Goal: Transaction & Acquisition: Download file/media

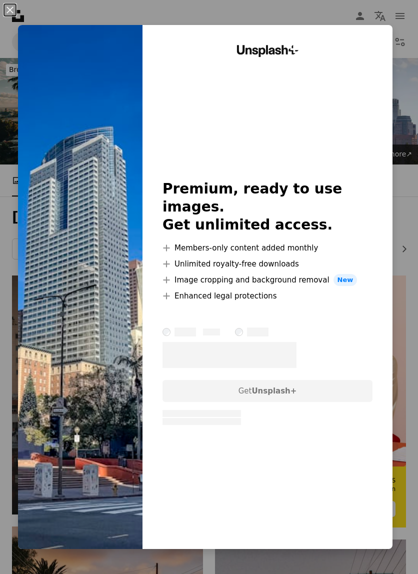
scroll to position [3323, 0]
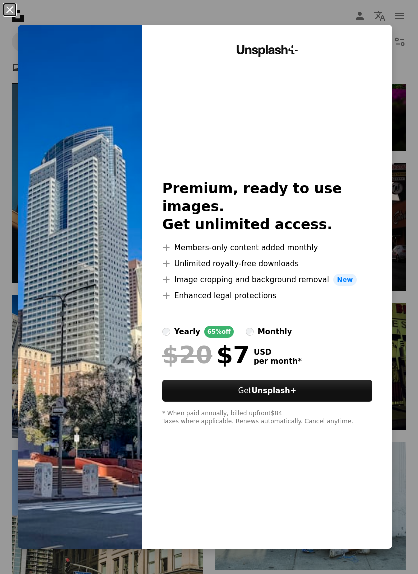
click at [13, 14] on button "An X shape" at bounding box center [10, 10] width 12 height 12
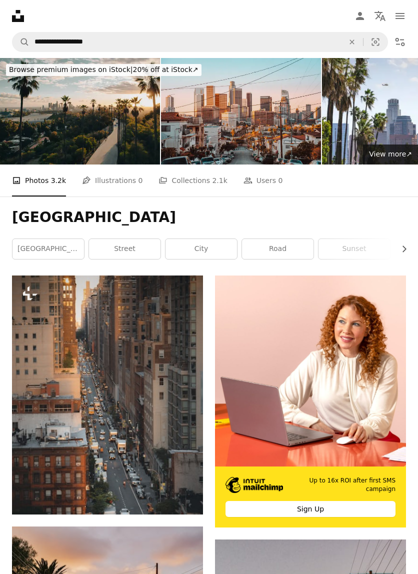
scroll to position [0, 0]
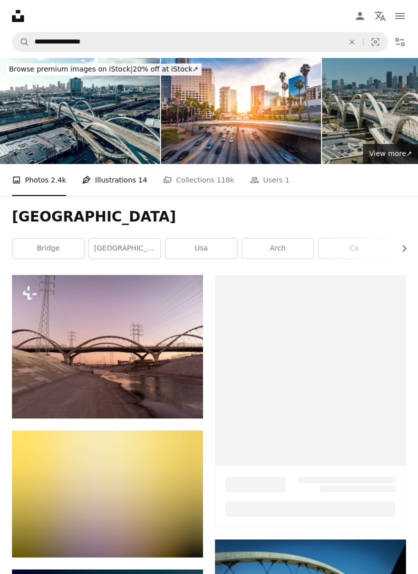
scroll to position [6381, 0]
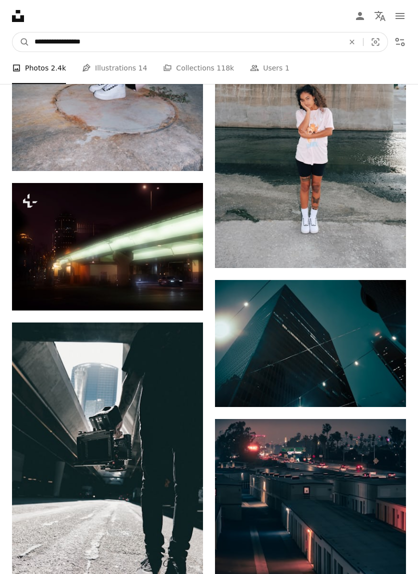
click at [107, 41] on input "**********" at bounding box center [184, 41] width 311 height 19
type input "*"
type input "**********"
click button "A magnifying glass" at bounding box center [20, 41] width 17 height 19
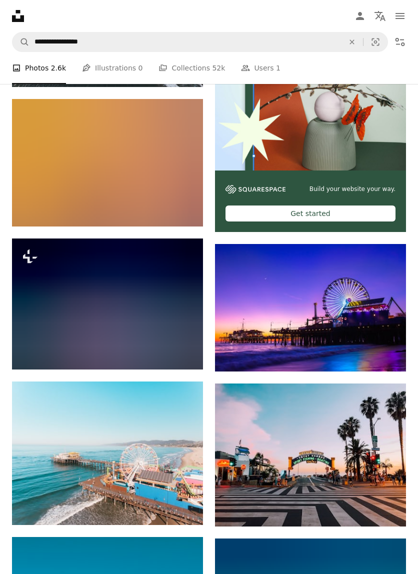
scroll to position [297, 0]
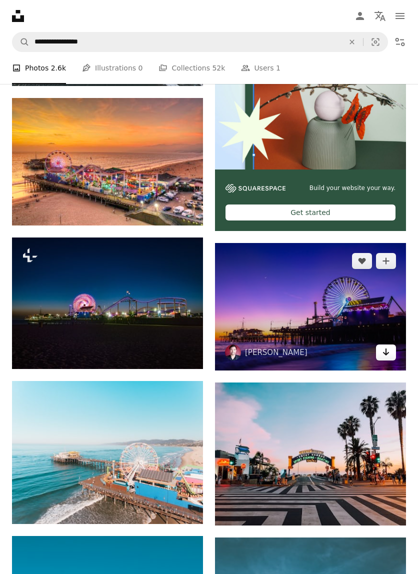
click at [386, 354] on icon "Download" at bounding box center [386, 351] width 6 height 7
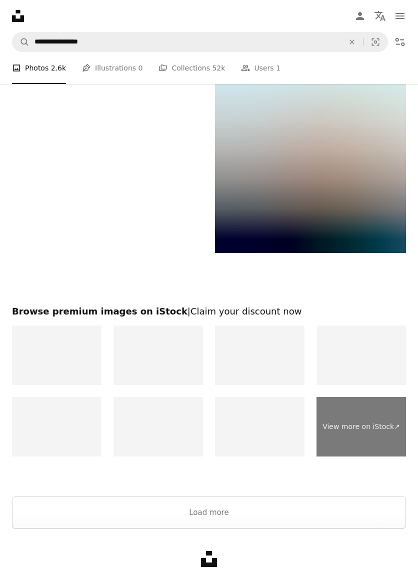
scroll to position [2289, 0]
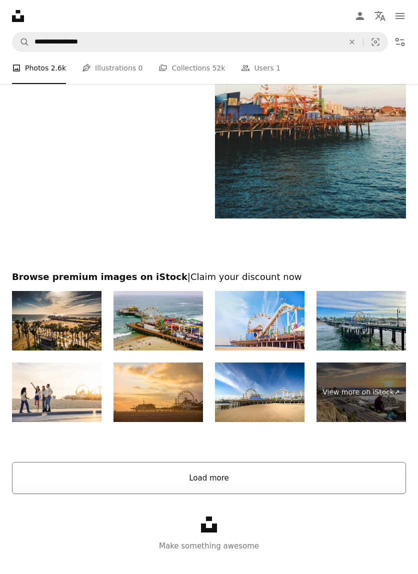
click at [238, 479] on button "Load more" at bounding box center [209, 478] width 394 height 32
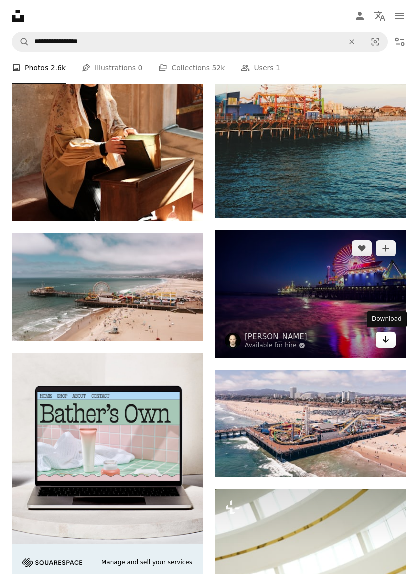
click at [382, 341] on icon "Arrow pointing down" at bounding box center [386, 339] width 8 height 12
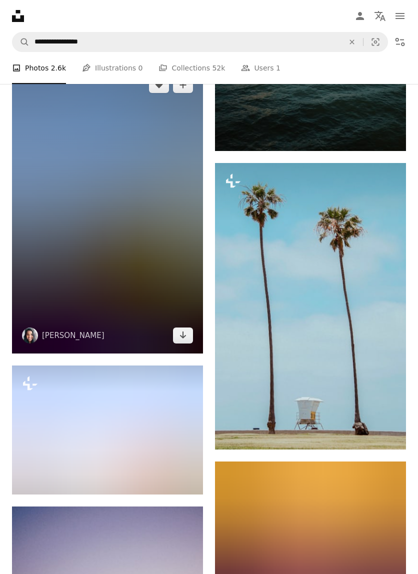
scroll to position [6436, 0]
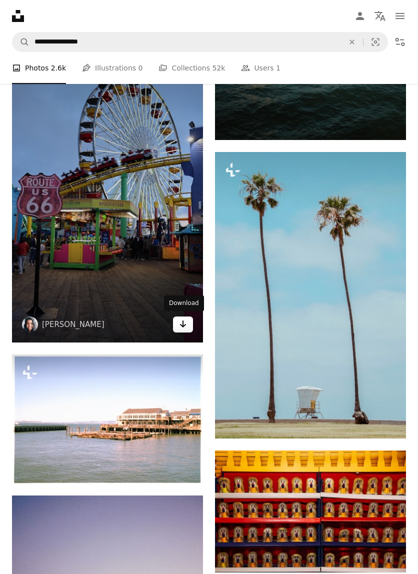
click at [185, 322] on icon "Arrow pointing down" at bounding box center [183, 324] width 8 height 12
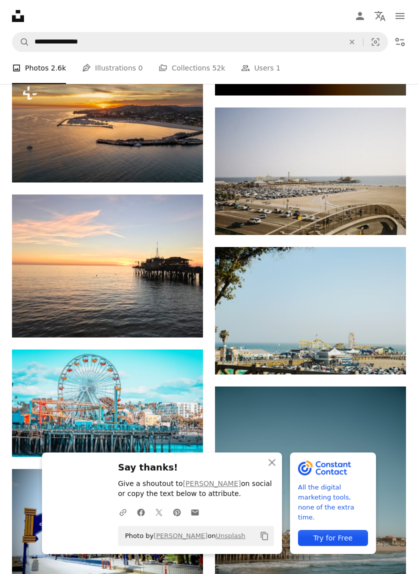
scroll to position [5826, 0]
